Goal: Information Seeking & Learning: Learn about a topic

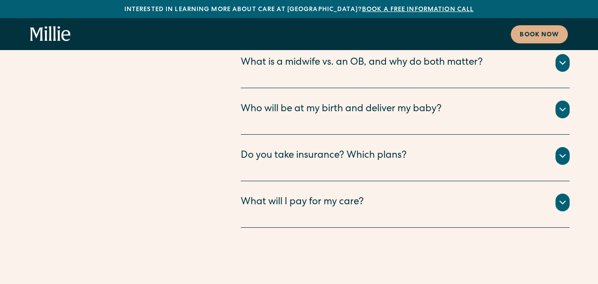
scroll to position [4512, 0]
click at [287, 146] on div "Do you take insurance? Which plans?" at bounding box center [405, 155] width 329 height 18
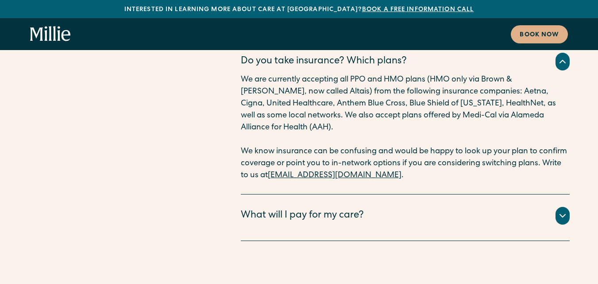
scroll to position [4591, 0]
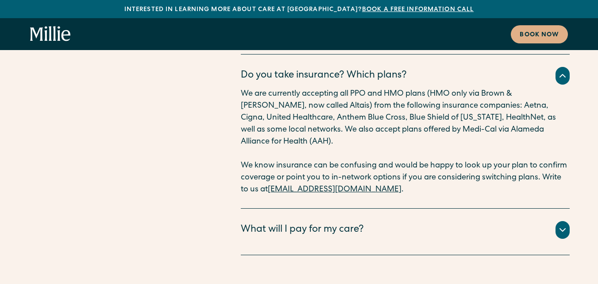
click at [265, 223] on div "What will I pay for my care?" at bounding box center [302, 230] width 123 height 15
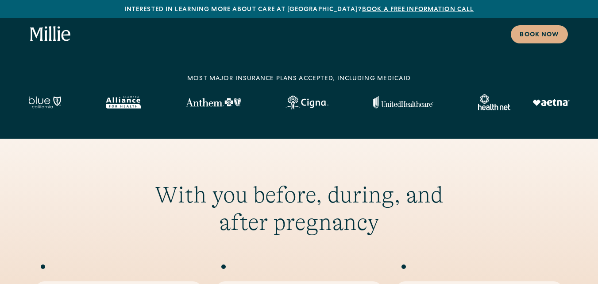
scroll to position [0, 0]
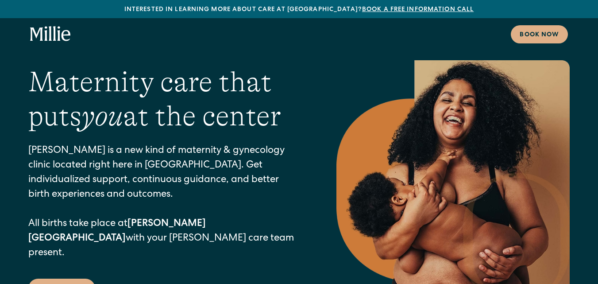
click at [59, 31] on icon "home" at bounding box center [58, 33] width 3 height 15
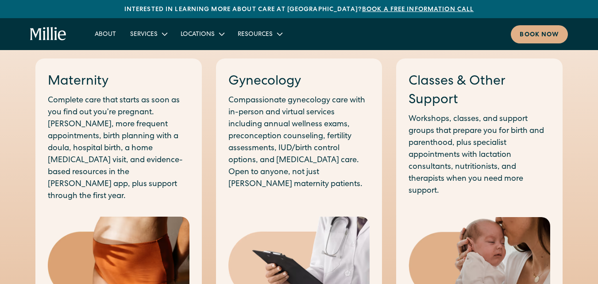
scroll to position [477, 0]
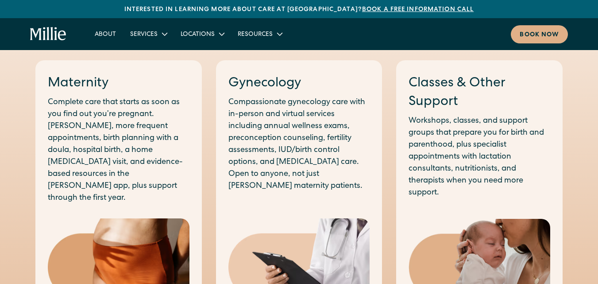
click at [259, 77] on h3 "Gynecology" at bounding box center [299, 83] width 142 height 19
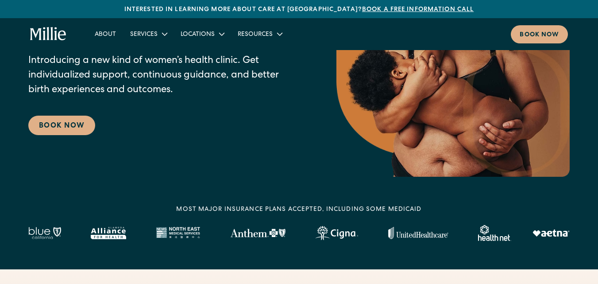
scroll to position [126, 0]
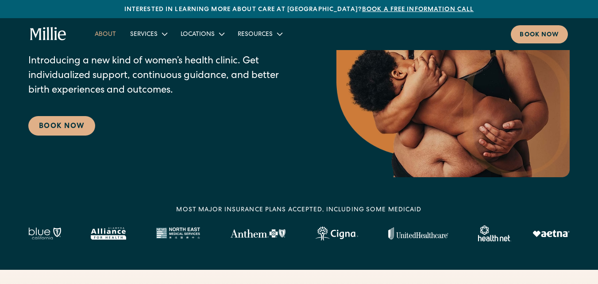
click at [98, 33] on link "About" at bounding box center [105, 34] width 35 height 15
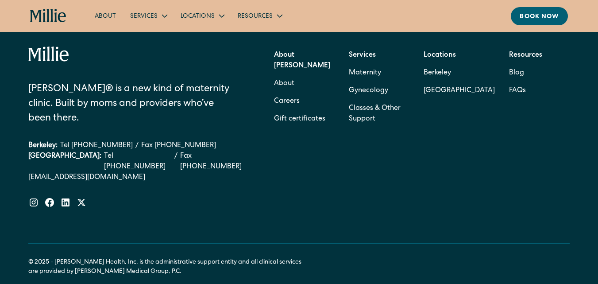
scroll to position [2869, 0]
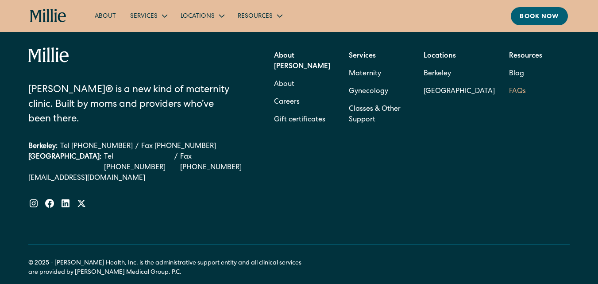
click at [512, 100] on link "FAQs" at bounding box center [517, 92] width 17 height 18
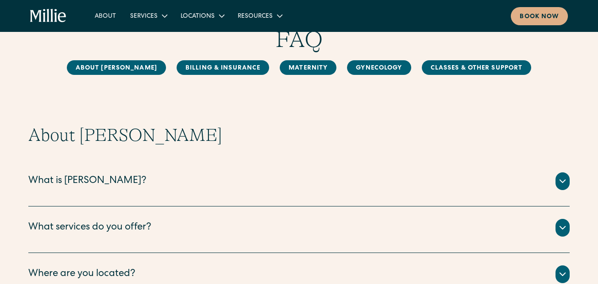
scroll to position [50, 0]
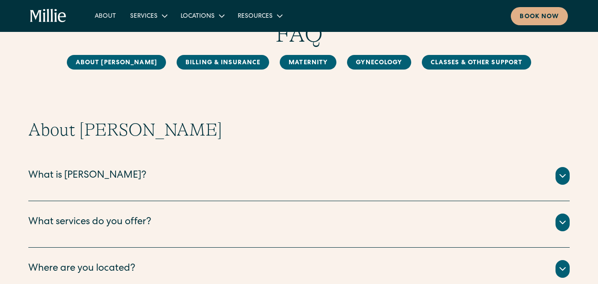
click at [334, 185] on div "Millie is a new kind of women’s health clinic that offers complete, collaborati…" at bounding box center [298, 186] width 541 height 4
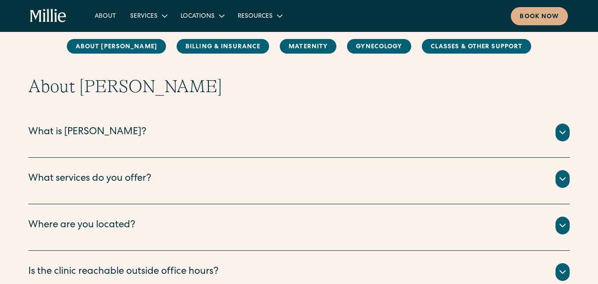
scroll to position [94, 0]
click at [563, 126] on div at bounding box center [562, 132] width 14 height 18
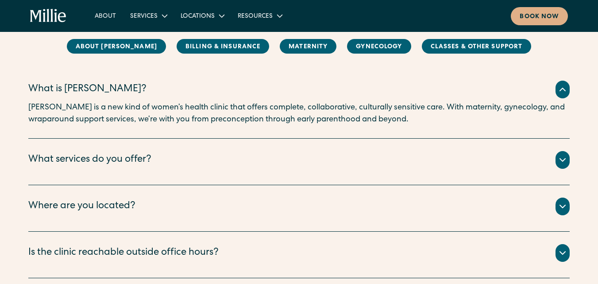
scroll to position [137, 0]
click at [561, 164] on icon at bounding box center [562, 159] width 11 height 11
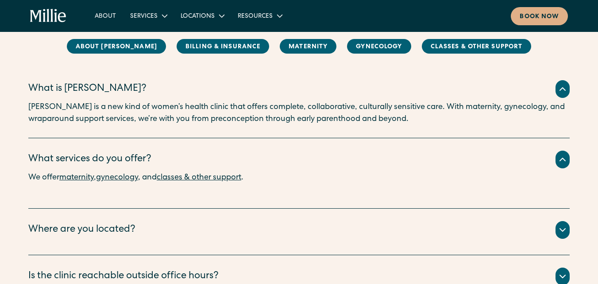
scroll to position [209, 0]
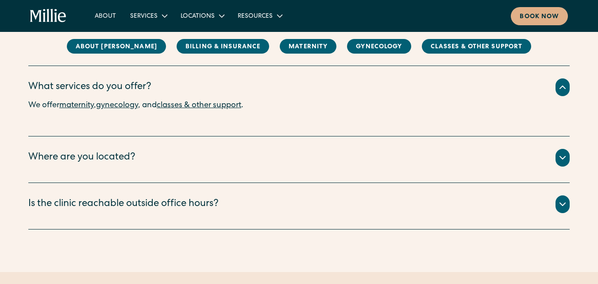
click at [560, 161] on icon at bounding box center [562, 157] width 11 height 11
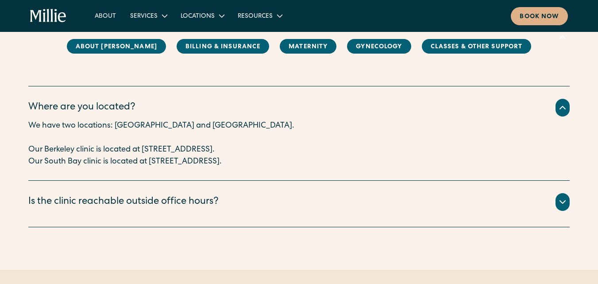
scroll to position [261, 0]
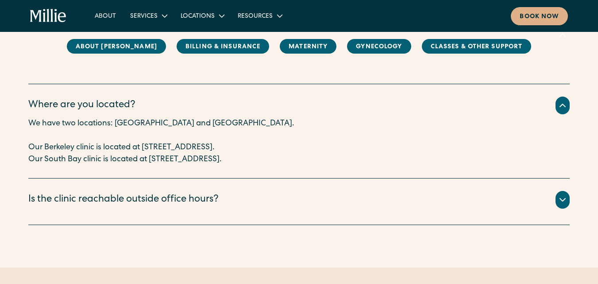
click at [568, 206] on div at bounding box center [562, 200] width 14 height 18
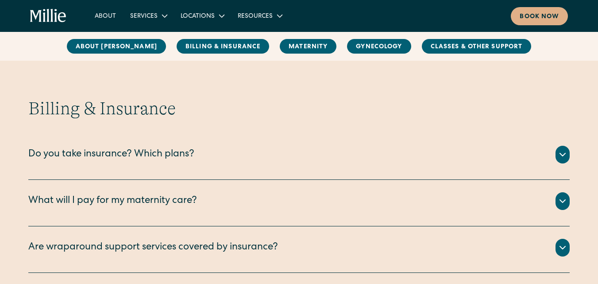
scroll to position [526, 0]
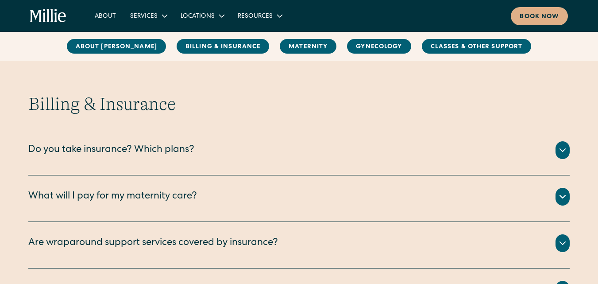
click at [560, 191] on div at bounding box center [562, 197] width 14 height 18
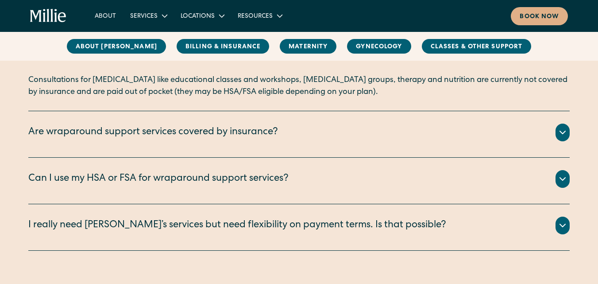
scroll to position [780, 0]
click at [565, 127] on icon at bounding box center [562, 132] width 11 height 11
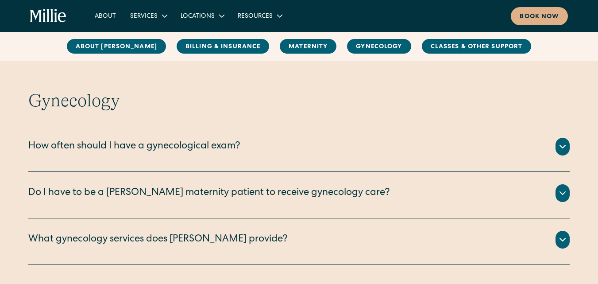
scroll to position [1598, 0]
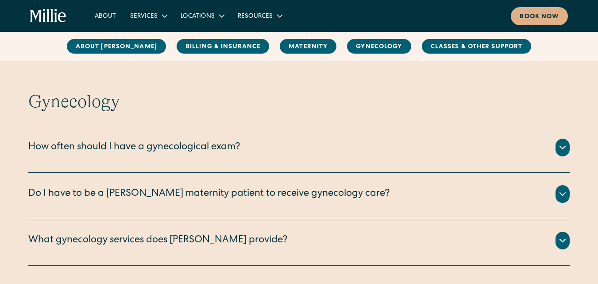
click at [566, 188] on icon at bounding box center [562, 193] width 11 height 11
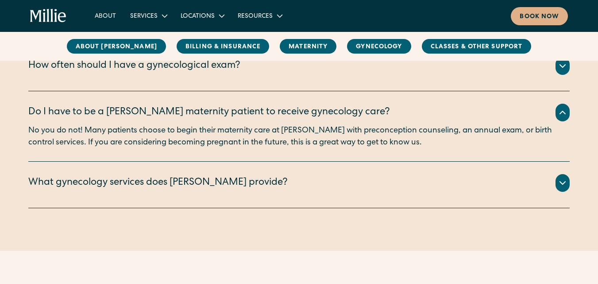
scroll to position [1680, 0]
click at [536, 191] on div "We offer the following gynecological services: Annual wellness exam Preconcepti…" at bounding box center [298, 193] width 541 height 4
click at [556, 173] on div at bounding box center [562, 182] width 14 height 18
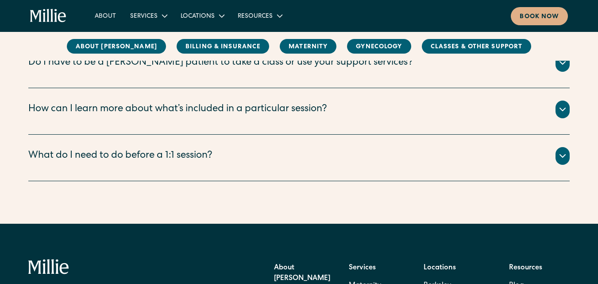
scroll to position [2106, 0]
